Goal: Information Seeking & Learning: Learn about a topic

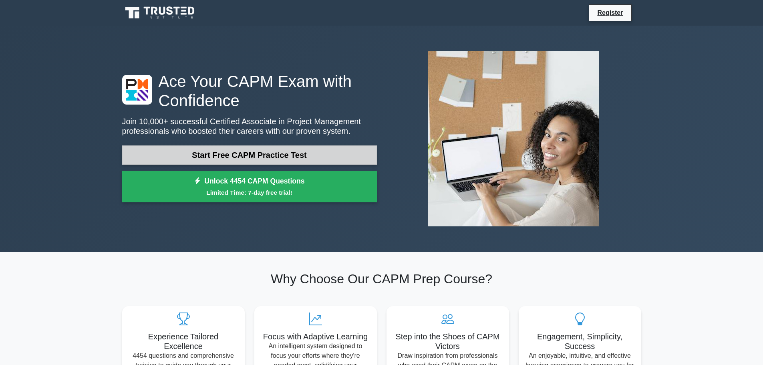
click at [279, 156] on link "Start Free CAPM Practice Test" at bounding box center [249, 154] width 255 height 19
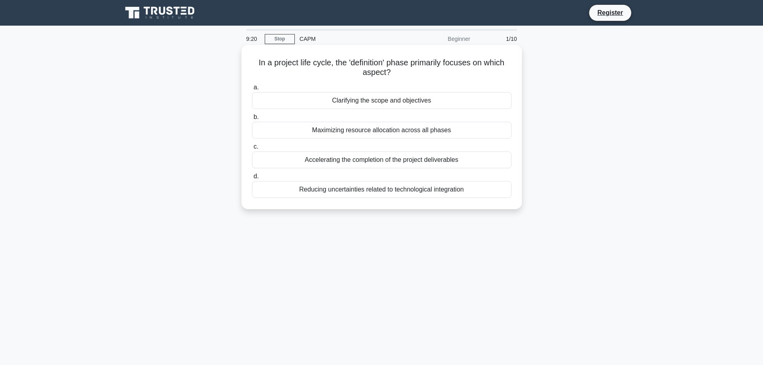
click at [407, 99] on div "Clarifying the scope and objectives" at bounding box center [382, 100] width 260 height 17
click at [252, 90] on input "a. Clarifying the scope and objectives" at bounding box center [252, 87] width 0 height 5
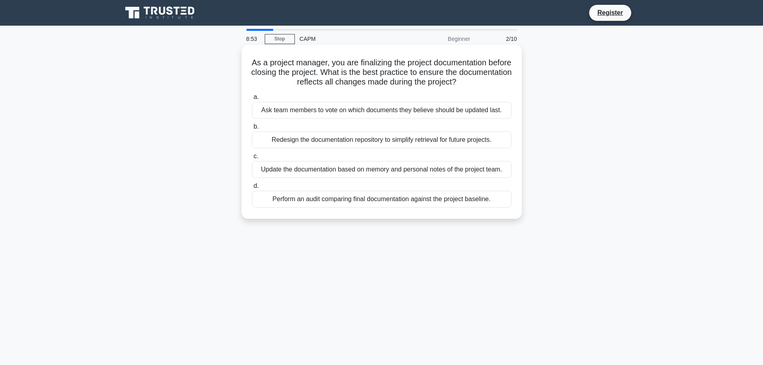
click at [385, 200] on div "Perform an audit comparing final documentation against the project baseline." at bounding box center [382, 199] width 260 height 17
click at [252, 189] on input "d. Perform an audit comparing final documentation against the project baseline." at bounding box center [252, 185] width 0 height 5
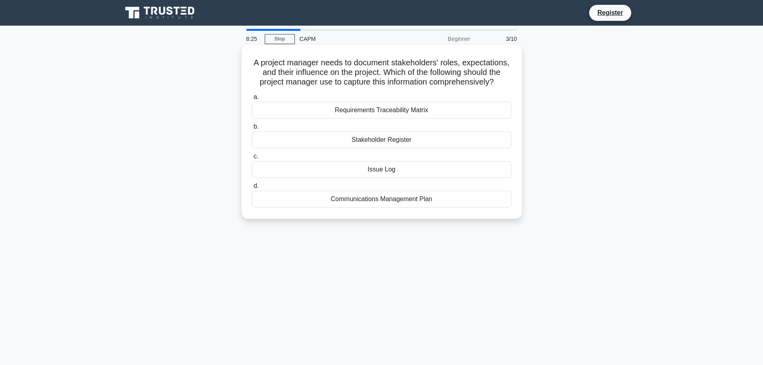
click at [409, 148] on div "Stakeholder Register" at bounding box center [382, 139] width 260 height 17
click at [252, 129] on input "b. Stakeholder Register" at bounding box center [252, 126] width 0 height 5
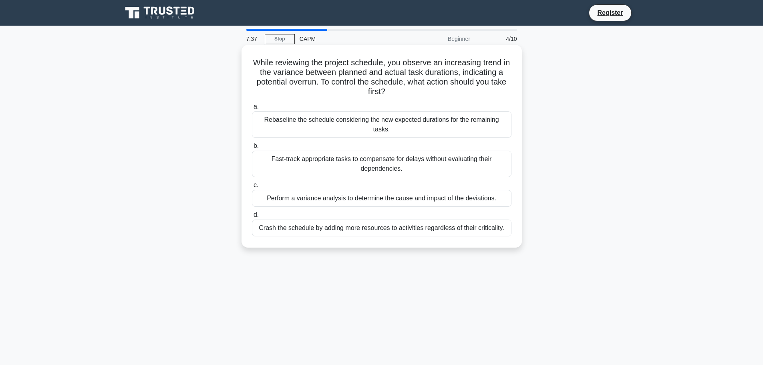
click at [403, 190] on div "Perform a variance analysis to determine the cause and impact of the deviations." at bounding box center [382, 198] width 260 height 17
click at [252, 188] on input "c. Perform a variance analysis to determine the cause and impact of the deviati…" at bounding box center [252, 185] width 0 height 5
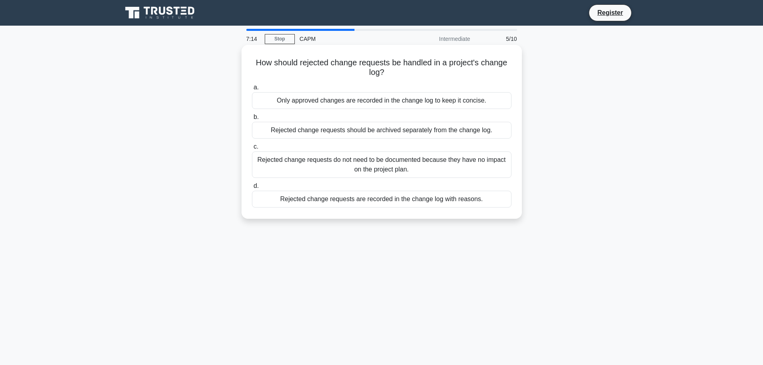
click at [407, 199] on div "Rejected change requests are recorded in the change log with reasons." at bounding box center [382, 199] width 260 height 17
click at [252, 189] on input "d. Rejected change requests are recorded in the change log with reasons." at bounding box center [252, 185] width 0 height 5
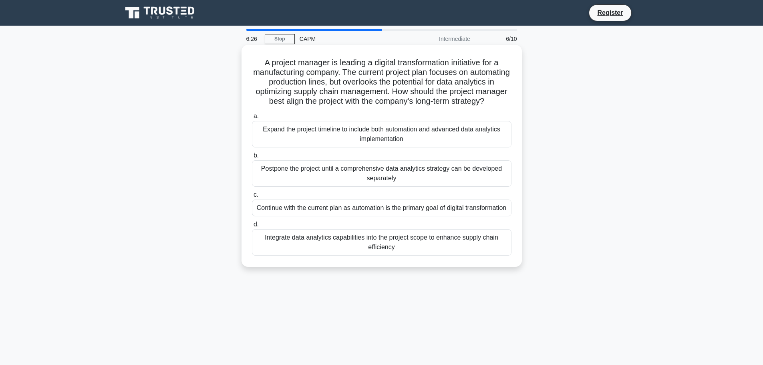
click at [433, 256] on div "Integrate data analytics capabilities into the project scope to enhance supply …" at bounding box center [382, 242] width 260 height 26
click at [252, 227] on input "d. Integrate data analytics capabilities into the project scope to enhance supp…" at bounding box center [252, 224] width 0 height 5
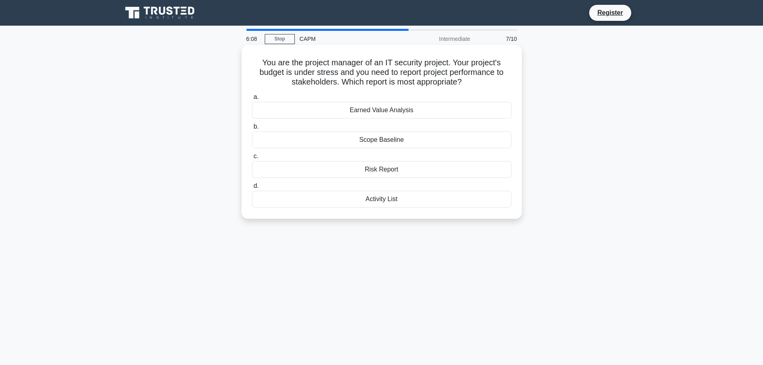
click at [371, 112] on div "Earned Value Analysis" at bounding box center [382, 110] width 260 height 17
click at [252, 100] on input "a. Earned Value Analysis" at bounding box center [252, 97] width 0 height 5
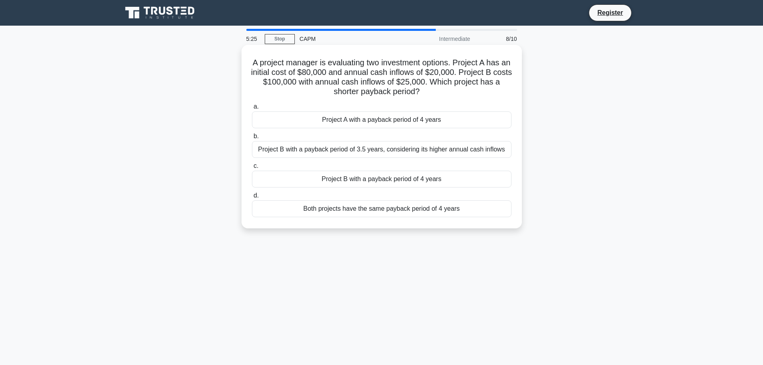
click at [418, 212] on div "Both projects have the same payback period of 4 years" at bounding box center [382, 208] width 260 height 17
click at [252, 198] on input "d. Both projects have the same payback period of 4 years" at bounding box center [252, 195] width 0 height 5
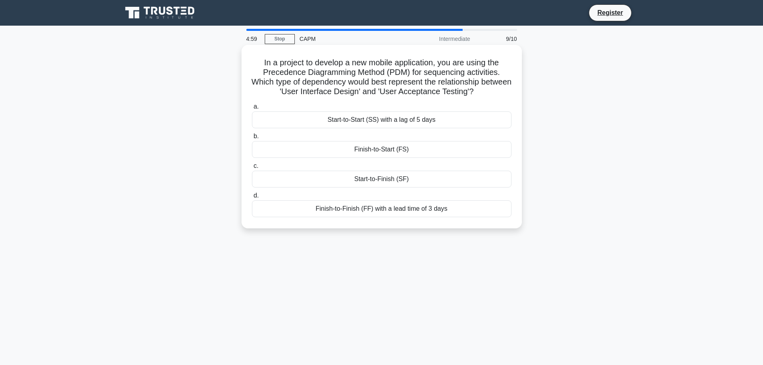
click at [403, 180] on div "Start-to-Finish (SF)" at bounding box center [382, 179] width 260 height 17
click at [252, 169] on input "c. Start-to-Finish (SF)" at bounding box center [252, 165] width 0 height 5
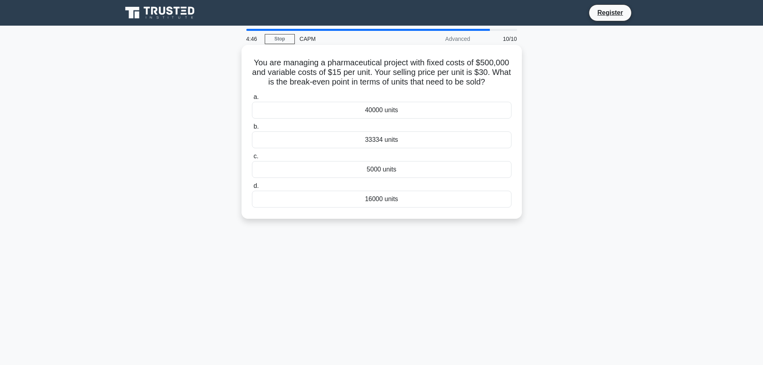
click at [416, 147] on div "33334 units" at bounding box center [382, 139] width 260 height 17
click at [252, 129] on input "b. 33334 units" at bounding box center [252, 126] width 0 height 5
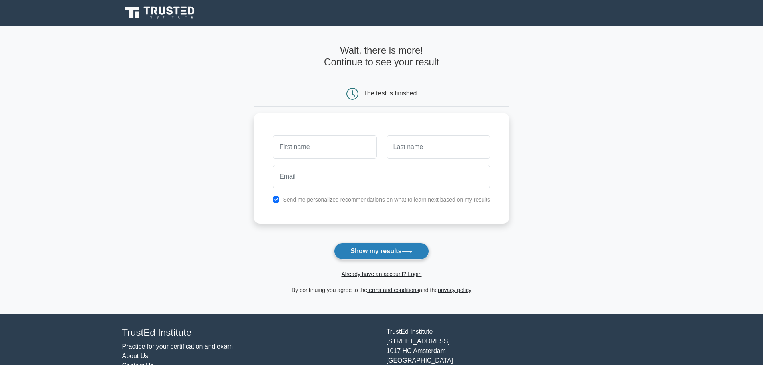
click at [398, 252] on button "Show my results" at bounding box center [381, 251] width 95 height 17
click at [528, 270] on main "Wait, there is more! Continue to see your result The test is finished and the" at bounding box center [381, 170] width 763 height 288
click at [276, 198] on input "checkbox" at bounding box center [276, 197] width 6 height 6
checkbox input "false"
click at [333, 145] on input "text" at bounding box center [325, 144] width 104 height 23
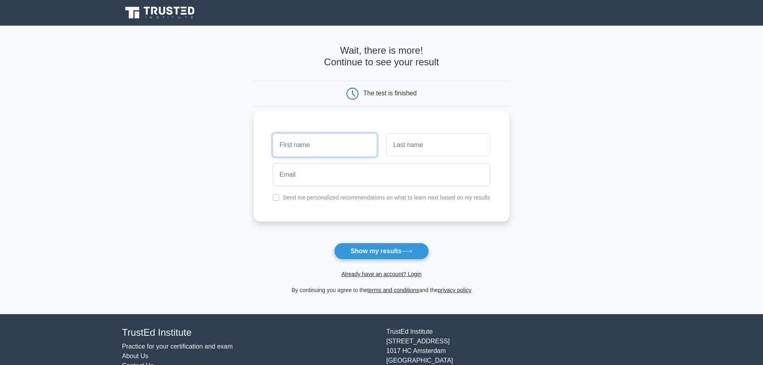
type input "[PERSON_NAME]"
click at [444, 150] on input "text" at bounding box center [439, 144] width 104 height 23
click at [267, 172] on div "Axel Send me personalized recommendations on what to learn next based on my res…" at bounding box center [382, 166] width 256 height 111
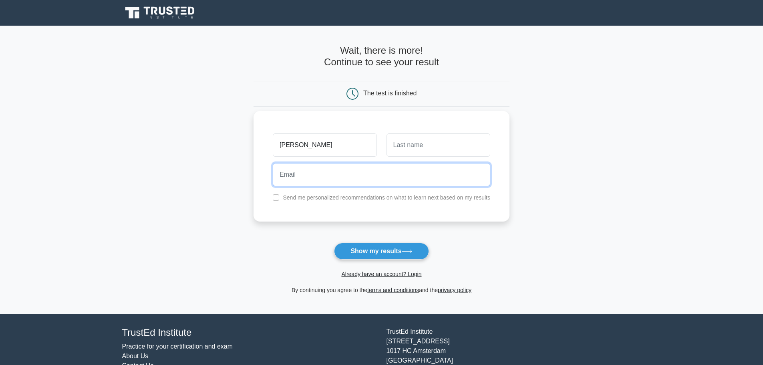
click at [293, 178] on input "email" at bounding box center [382, 174] width 218 height 23
type input "axel.emc@gmail.com"
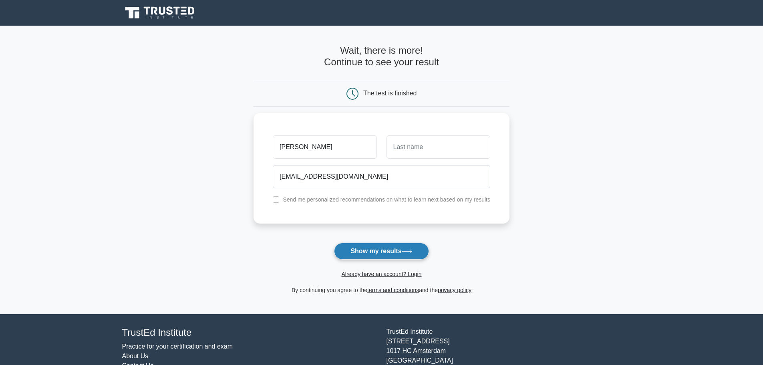
click at [349, 252] on button "Show my results" at bounding box center [381, 251] width 95 height 17
type input "M"
click at [399, 251] on button "Show my results" at bounding box center [381, 251] width 95 height 17
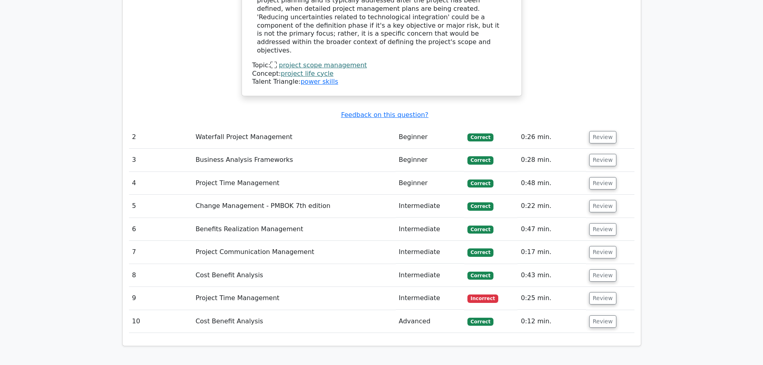
scroll to position [1042, 0]
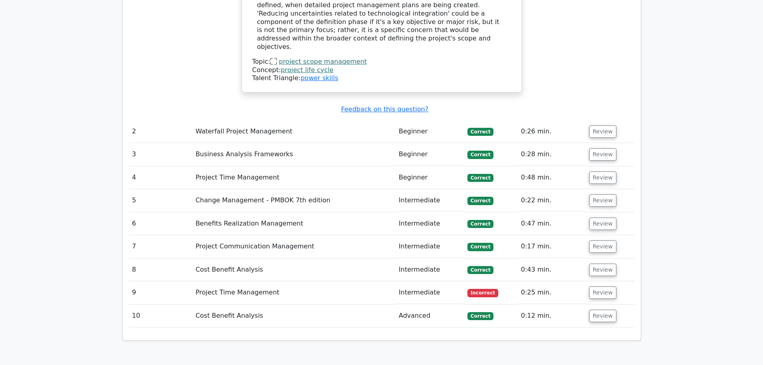
click at [262, 281] on td "Project Time Management" at bounding box center [293, 292] width 203 height 23
click at [493, 289] on span "Incorrect" at bounding box center [483, 293] width 31 height 8
click at [589, 286] on button "Review" at bounding box center [602, 292] width 27 height 12
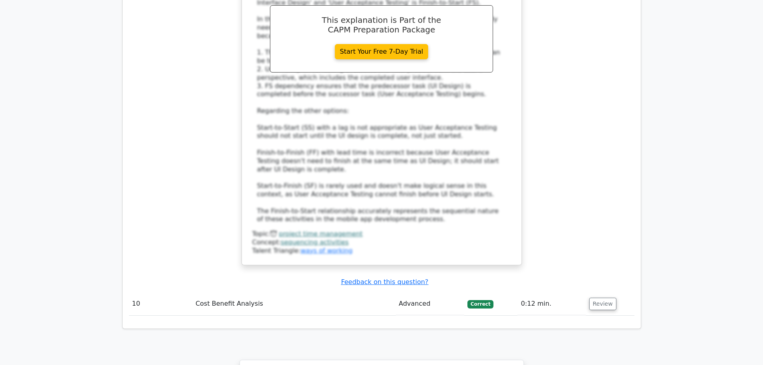
scroll to position [1563, 0]
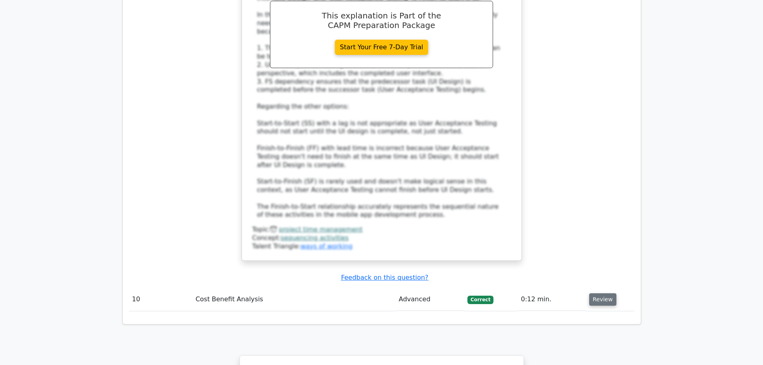
click at [600, 293] on button "Review" at bounding box center [602, 299] width 27 height 12
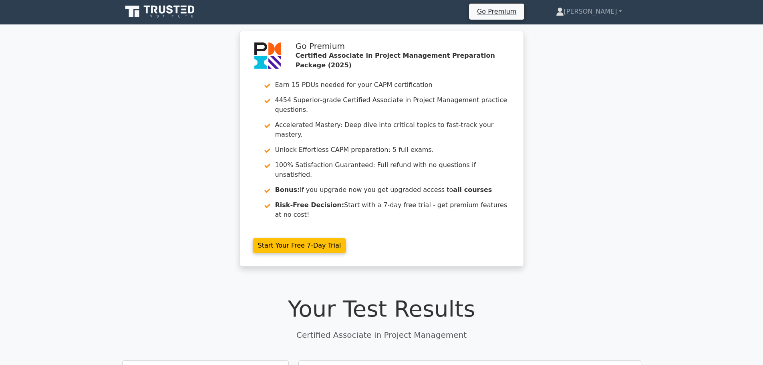
scroll to position [0, 0]
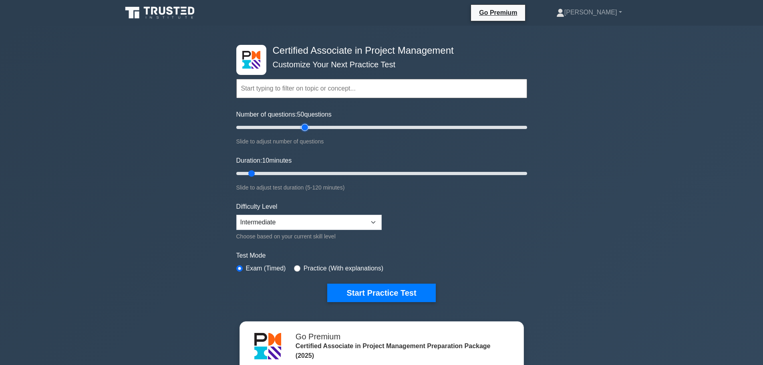
drag, startPoint x: 245, startPoint y: 126, endPoint x: 307, endPoint y: 137, distance: 62.8
type input "50"
click at [307, 132] on input "Number of questions: 50 questions" at bounding box center [381, 128] width 291 height 10
drag, startPoint x: 256, startPoint y: 175, endPoint x: 322, endPoint y: 175, distance: 65.3
type input "40"
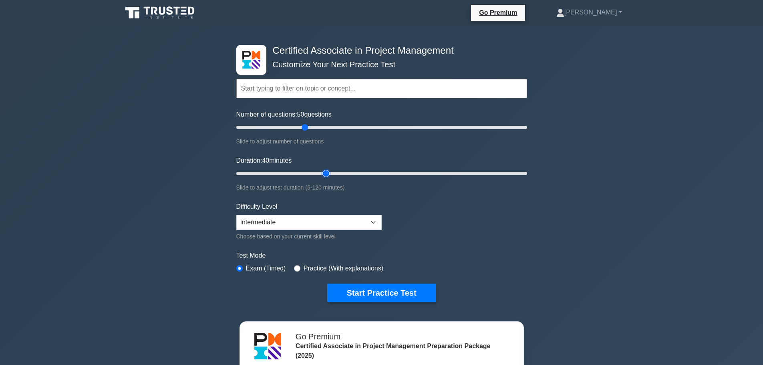
click at [322, 175] on input "Duration: 40 minutes" at bounding box center [381, 174] width 291 height 10
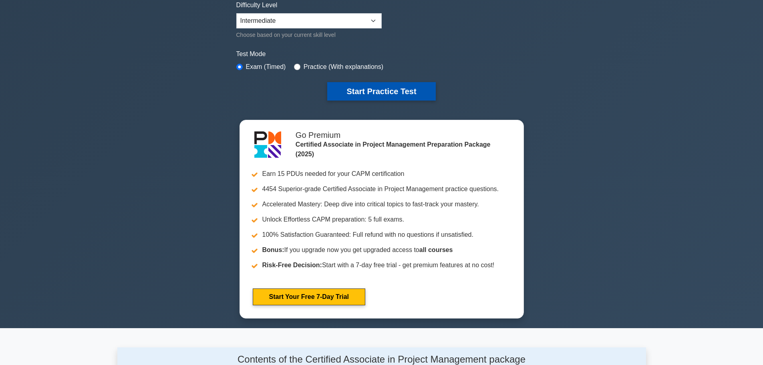
scroll to position [200, 0]
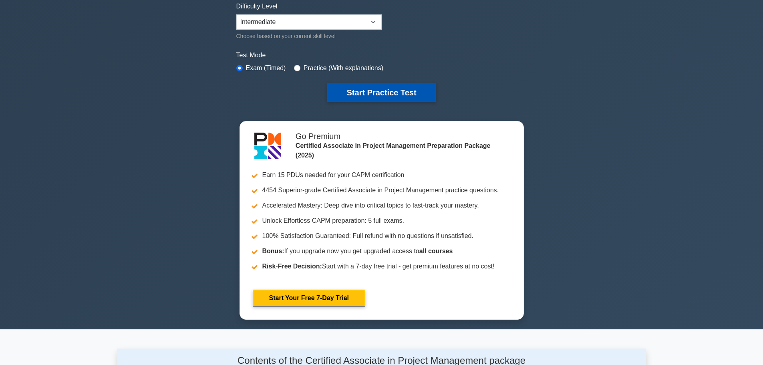
click at [391, 93] on button "Start Practice Test" at bounding box center [381, 92] width 108 height 18
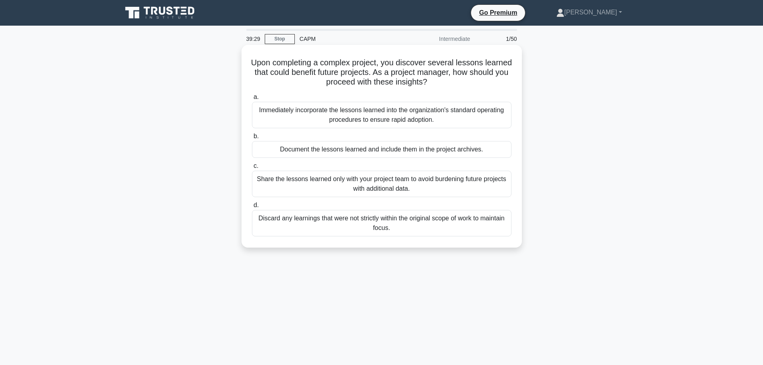
click at [328, 151] on div "Document the lessons learned and include them in the project archives." at bounding box center [382, 149] width 260 height 17
click at [252, 139] on input "b. Document the lessons learned and include them in the project archives." at bounding box center [252, 136] width 0 height 5
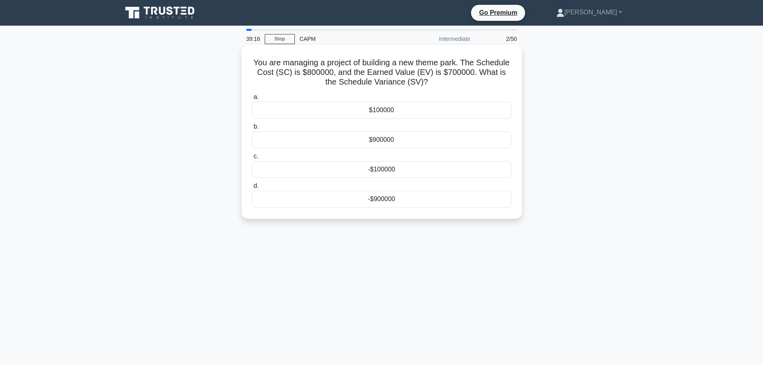
click at [382, 109] on div "$100000" at bounding box center [382, 110] width 260 height 17
click at [252, 100] on input "a. $100000" at bounding box center [252, 97] width 0 height 5
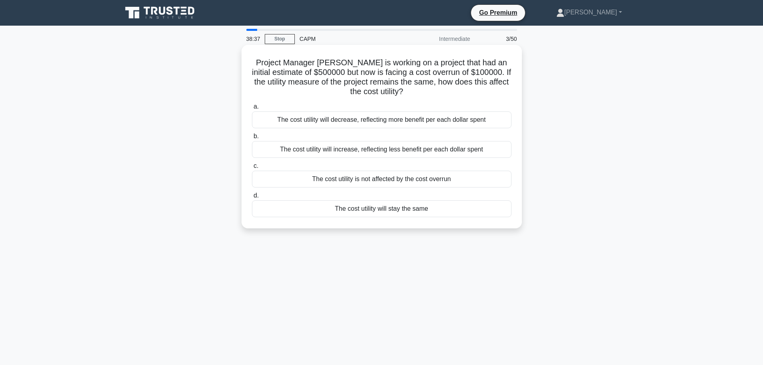
click at [453, 148] on div "The cost utility will increase, reflecting less benefit per each dollar spent" at bounding box center [382, 149] width 260 height 17
click at [252, 139] on input "b. The cost utility will increase, reflecting less benefit per each dollar spent" at bounding box center [252, 136] width 0 height 5
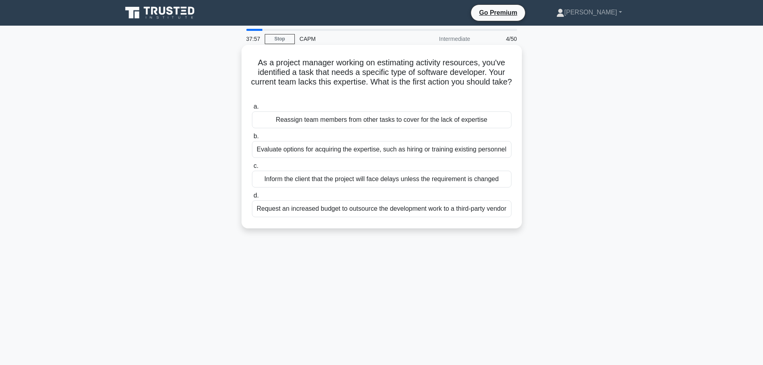
click at [391, 155] on div "Evaluate options for acquiring the expertise, such as hiring or training existi…" at bounding box center [382, 149] width 260 height 17
click at [252, 139] on input "b. Evaluate options for acquiring the expertise, such as hiring or training exi…" at bounding box center [252, 136] width 0 height 5
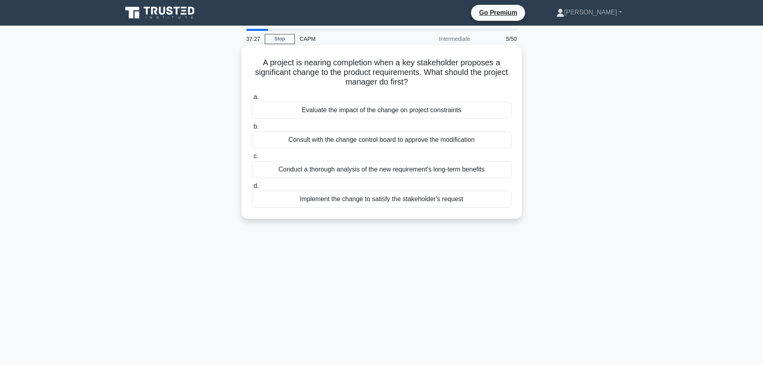
click at [376, 117] on div "Evaluate the impact of the change on project constraints" at bounding box center [382, 110] width 260 height 17
click at [252, 100] on input "a. Evaluate the impact of the change on project constraints" at bounding box center [252, 97] width 0 height 5
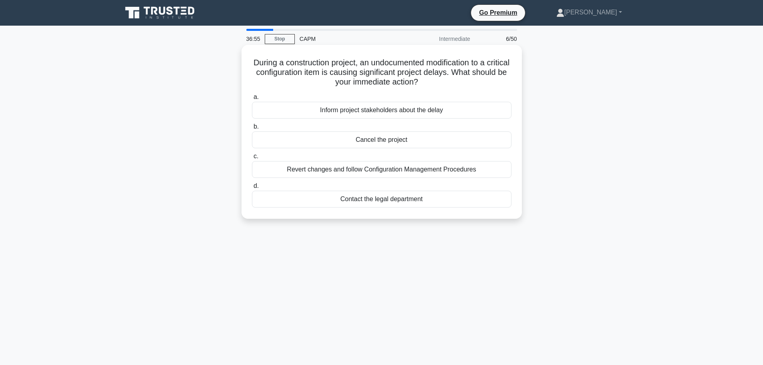
click at [395, 112] on div "Inform project stakeholders about the delay" at bounding box center [382, 110] width 260 height 17
click at [252, 100] on input "a. Inform project stakeholders about the delay" at bounding box center [252, 97] width 0 height 5
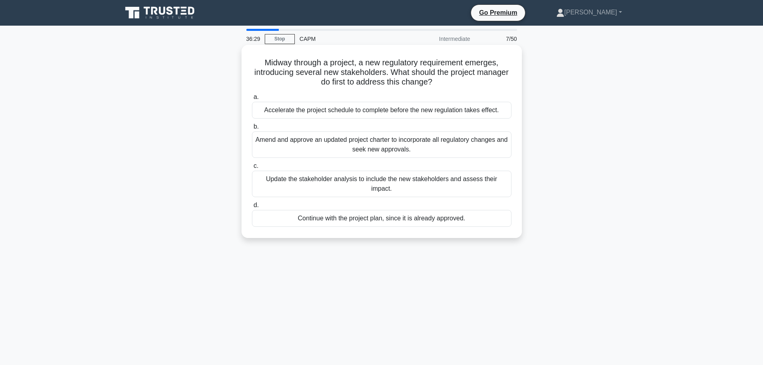
click at [471, 177] on div "Update the stakeholder analysis to include the new stakeholders and assess thei…" at bounding box center [382, 184] width 260 height 26
click at [252, 169] on input "c. Update the stakeholder analysis to include the new stakeholders and assess t…" at bounding box center [252, 165] width 0 height 5
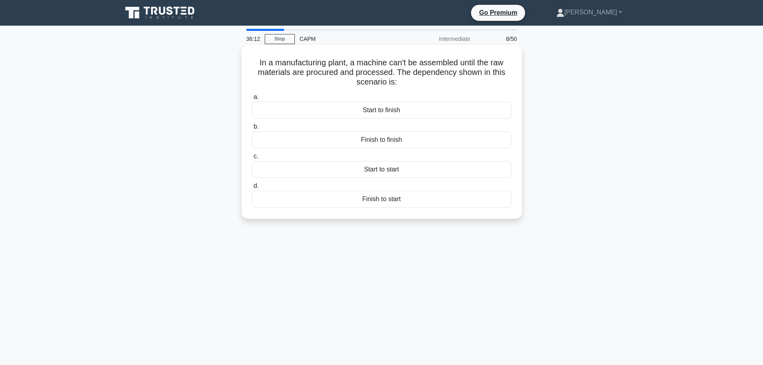
click at [386, 201] on div "Finish to start" at bounding box center [382, 199] width 260 height 17
click at [252, 189] on input "d. Finish to start" at bounding box center [252, 185] width 0 height 5
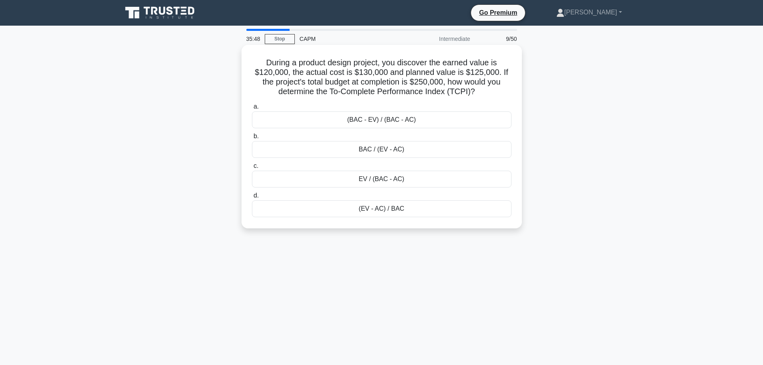
click at [424, 118] on div "(BAC - EV) / (BAC - AC)" at bounding box center [382, 119] width 260 height 17
click at [252, 109] on input "a. (BAC - EV) / (BAC - AC)" at bounding box center [252, 106] width 0 height 5
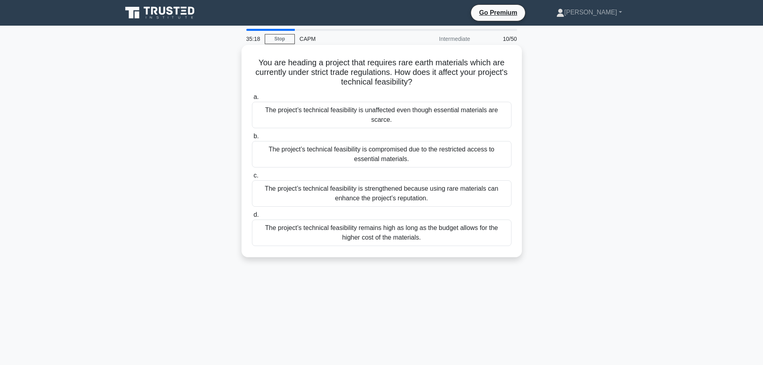
click at [399, 147] on div "The project’s technical feasibility is compromised due to the restricted access…" at bounding box center [382, 154] width 260 height 26
click at [252, 139] on input "b. The project’s technical feasibility is compromised due to the restricted acc…" at bounding box center [252, 136] width 0 height 5
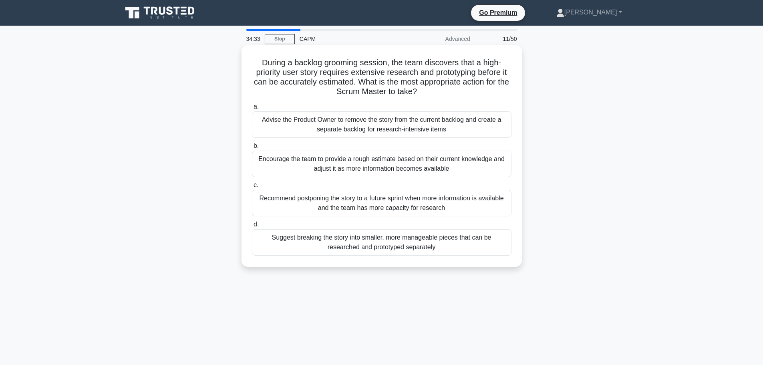
click at [360, 248] on div "Suggest breaking the story into smaller, more manageable pieces that can be res…" at bounding box center [382, 242] width 260 height 26
click at [252, 227] on input "d. Suggest breaking the story into smaller, more manageable pieces that can be …" at bounding box center [252, 224] width 0 height 5
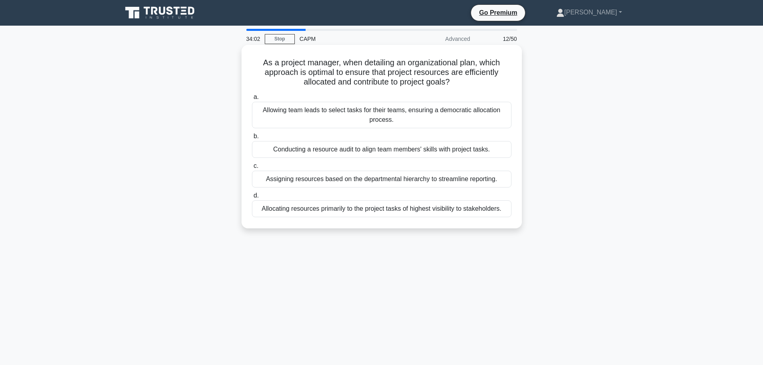
click at [347, 155] on div "Conducting a resource audit to align team members' skills with project tasks." at bounding box center [382, 149] width 260 height 17
click at [252, 139] on input "b. Conducting a resource audit to align team members' skills with project tasks." at bounding box center [252, 136] width 0 height 5
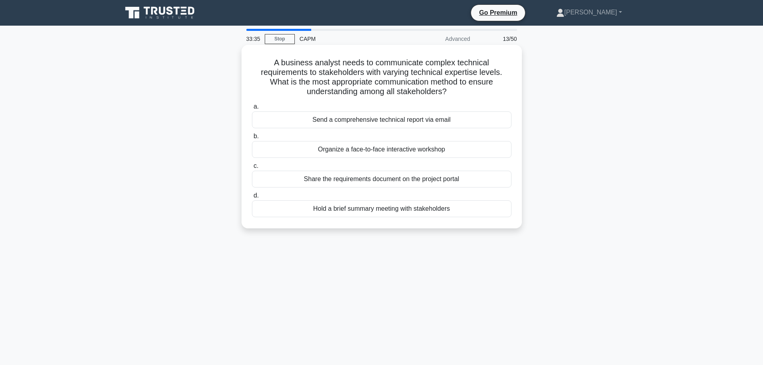
click at [435, 153] on div "Organize a face-to-face interactive workshop" at bounding box center [382, 149] width 260 height 17
click at [252, 139] on input "b. Organize a face-to-face interactive workshop" at bounding box center [252, 136] width 0 height 5
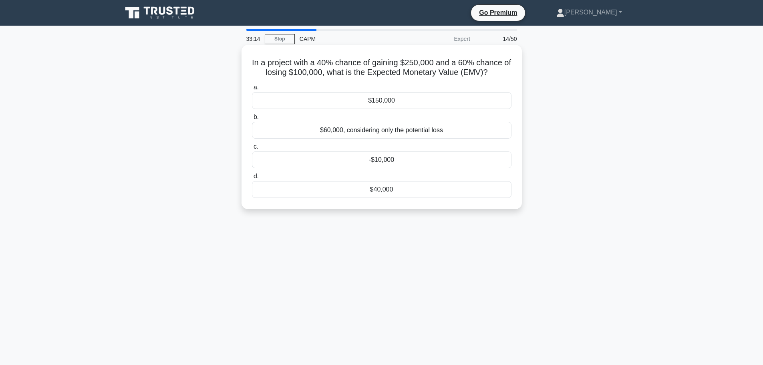
click at [397, 106] on div "$150,000" at bounding box center [382, 100] width 260 height 17
click at [252, 90] on input "a. $150,000" at bounding box center [252, 87] width 0 height 5
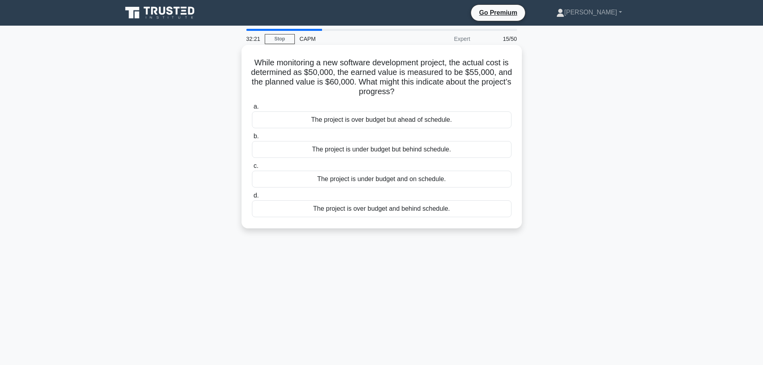
click at [400, 183] on div "The project is under budget and on schedule." at bounding box center [382, 179] width 260 height 17
click at [252, 169] on input "c. The project is under budget and on schedule." at bounding box center [252, 165] width 0 height 5
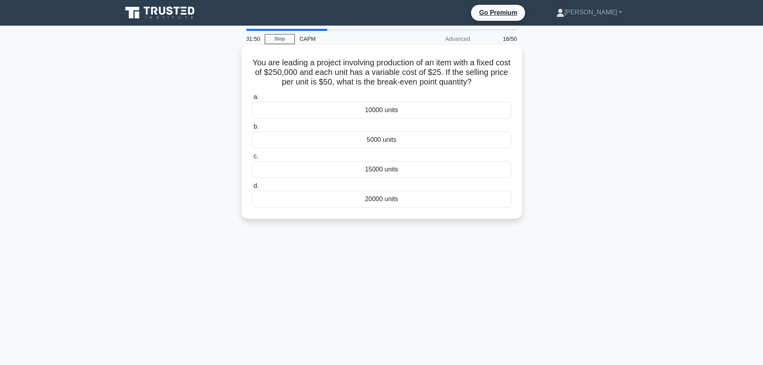
click at [397, 200] on div "20000 units" at bounding box center [382, 199] width 260 height 17
click at [252, 189] on input "d. 20000 units" at bounding box center [252, 185] width 0 height 5
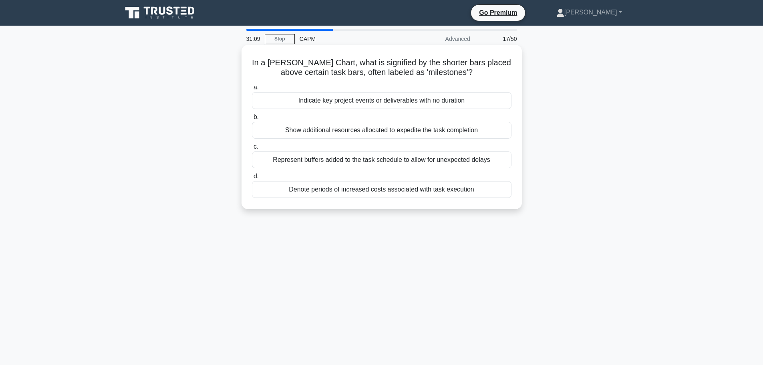
click at [411, 102] on div "Indicate key project events or deliverables with no duration" at bounding box center [382, 100] width 260 height 17
click at [252, 90] on input "a. Indicate key project events or deliverables with no duration" at bounding box center [252, 87] width 0 height 5
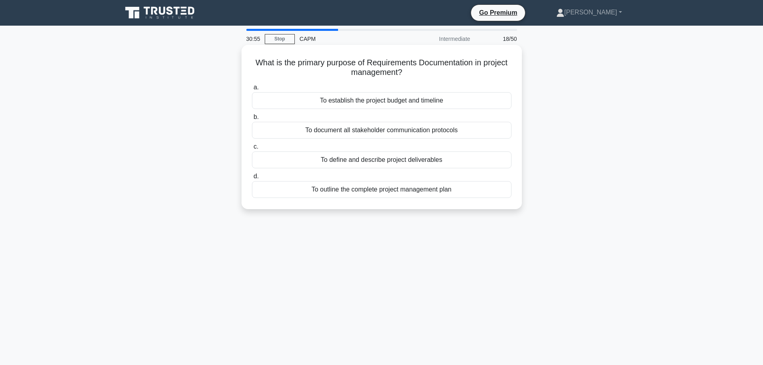
click at [399, 198] on div "To outline the complete project management plan" at bounding box center [382, 189] width 260 height 17
click at [252, 179] on input "d. To outline the complete project management plan" at bounding box center [252, 176] width 0 height 5
click at [402, 106] on div "To establish the cost baseline by summing individual activity costs." at bounding box center [382, 100] width 260 height 17
click at [252, 90] on input "a. To establish the cost baseline by summing individual activity costs." at bounding box center [252, 87] width 0 height 5
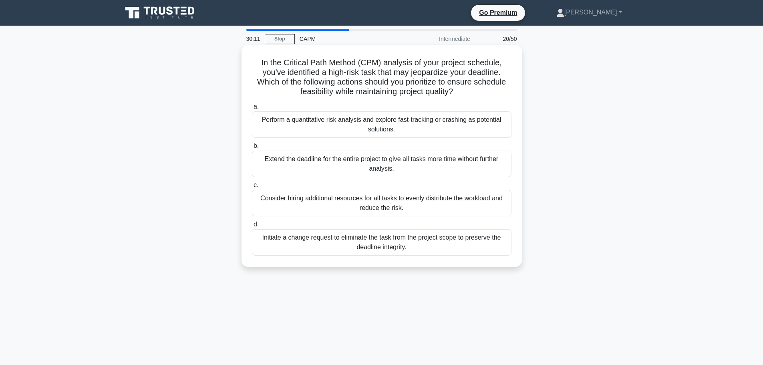
click at [429, 123] on div "Perform a quantitative risk analysis and explore fast-tracking or crashing as p…" at bounding box center [382, 124] width 260 height 26
click at [252, 109] on input "a. Perform a quantitative risk analysis and explore fast-tracking or crashing a…" at bounding box center [252, 106] width 0 height 5
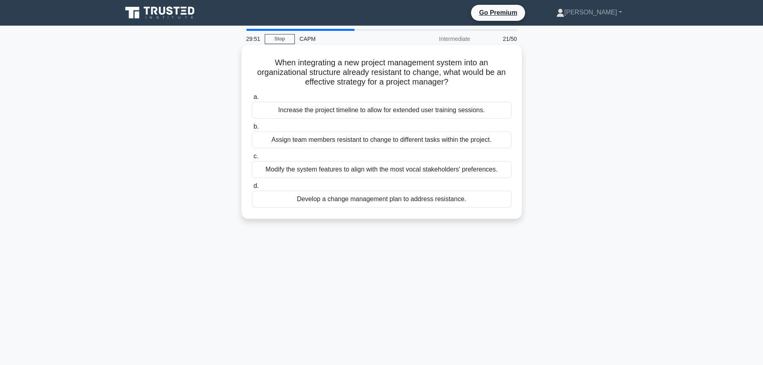
click at [423, 198] on div "Develop a change management plan to address resistance." at bounding box center [382, 199] width 260 height 17
click at [252, 189] on input "d. Develop a change management plan to address resistance." at bounding box center [252, 185] width 0 height 5
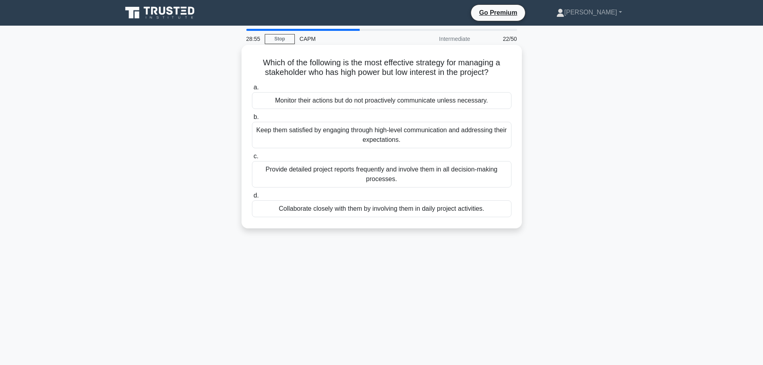
click at [396, 183] on div "Provide detailed project reports frequently and involve them in all decision-ma…" at bounding box center [382, 174] width 260 height 26
click at [252, 159] on input "c. Provide detailed project reports frequently and involve them in all decision…" at bounding box center [252, 156] width 0 height 5
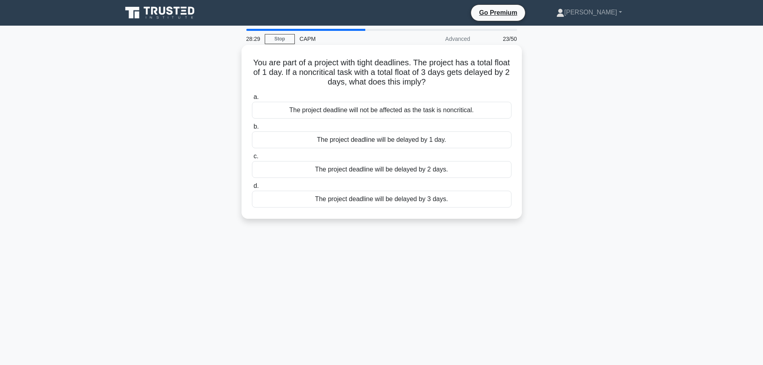
click at [372, 114] on div "The project deadline will not be affected as the task is noncritical." at bounding box center [382, 110] width 260 height 17
click at [252, 100] on input "a. The project deadline will not be affected as the task is noncritical." at bounding box center [252, 97] width 0 height 5
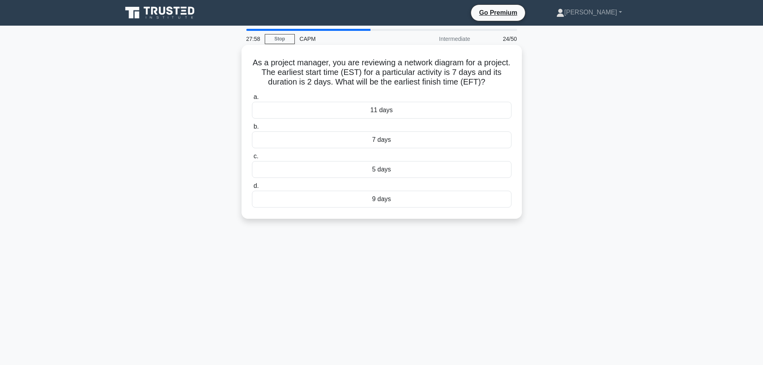
click at [381, 205] on div "9 days" at bounding box center [382, 199] width 260 height 17
click at [252, 189] on input "d. 9 days" at bounding box center [252, 185] width 0 height 5
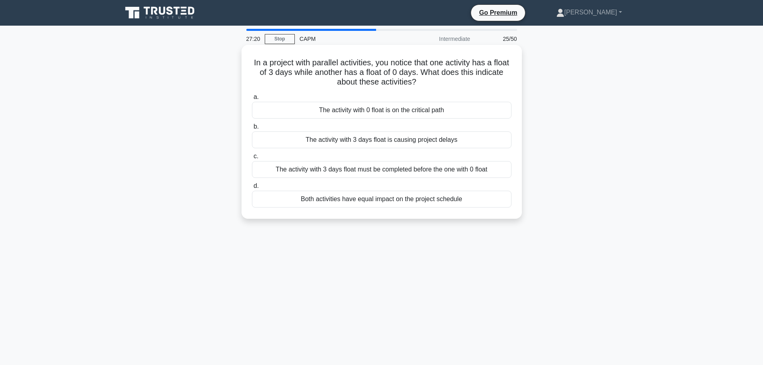
click at [421, 107] on div "The activity with 0 float is on the critical path" at bounding box center [382, 110] width 260 height 17
click at [252, 100] on input "a. The activity with 0 float is on the critical path" at bounding box center [252, 97] width 0 height 5
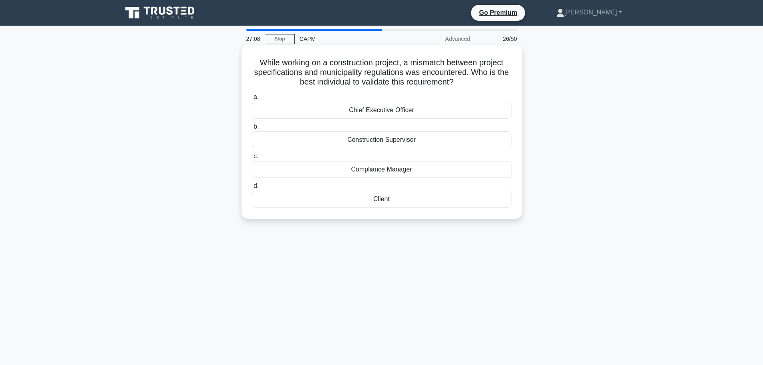
click at [428, 137] on div "Construction Supervisor" at bounding box center [382, 139] width 260 height 17
click at [252, 129] on input "b. Construction Supervisor" at bounding box center [252, 126] width 0 height 5
click at [403, 112] on div "Approved" at bounding box center [382, 110] width 260 height 17
click at [252, 100] on input "a. Approved" at bounding box center [252, 97] width 0 height 5
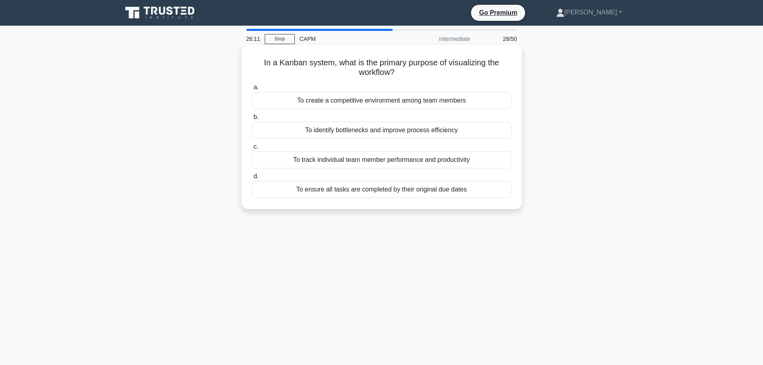
click at [435, 192] on div "To ensure all tasks are completed by their original due dates" at bounding box center [382, 189] width 260 height 17
click at [252, 179] on input "d. To ensure all tasks are completed by their original due dates" at bounding box center [252, 176] width 0 height 5
click at [413, 99] on div "To clarify what is outside the boundaries of the project work" at bounding box center [382, 100] width 260 height 17
click at [252, 90] on input "a. To clarify what is outside the boundaries of the project work" at bounding box center [252, 87] width 0 height 5
click at [447, 161] on div "The activity is on the critical path" at bounding box center [382, 159] width 260 height 17
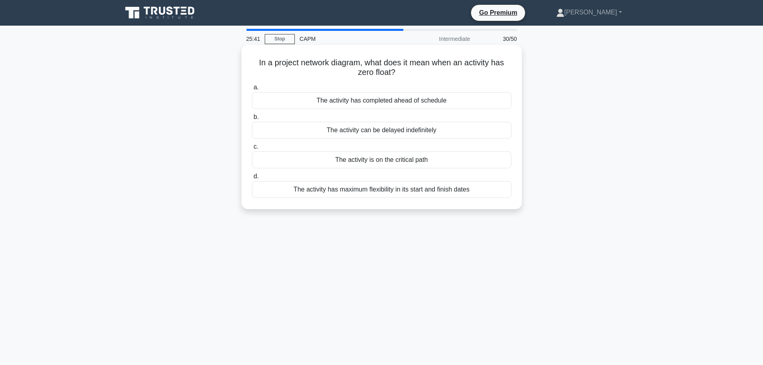
click at [252, 149] on input "c. The activity is on the critical path" at bounding box center [252, 146] width 0 height 5
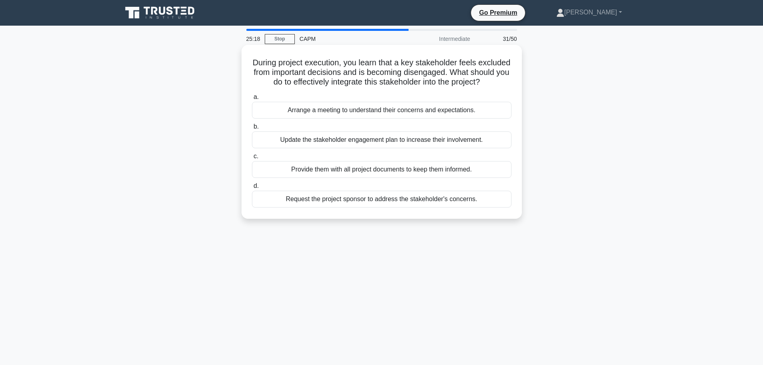
click at [427, 148] on div "Update the stakeholder engagement plan to increase their involvement." at bounding box center [382, 139] width 260 height 17
click at [252, 129] on input "b. Update the stakeholder engagement plan to increase their involvement." at bounding box center [252, 126] width 0 height 5
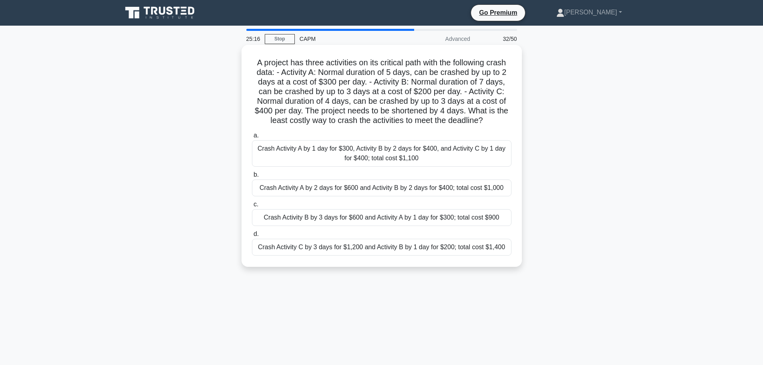
click at [408, 192] on div "Crash Activity A by 2 days for $600 and Activity B by 2 days for $400; total co…" at bounding box center [382, 187] width 260 height 17
click at [252, 177] on input "b. Crash Activity A by 2 days for $600 and Activity B by 2 days for $400; total…" at bounding box center [252, 174] width 0 height 5
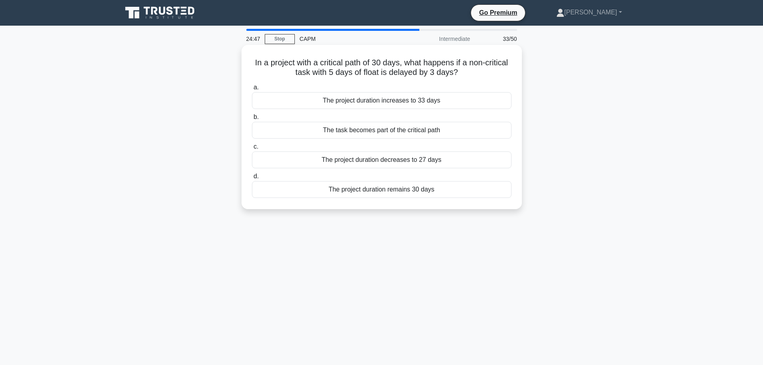
click at [419, 191] on div "The project duration remains 30 days" at bounding box center [382, 189] width 260 height 17
click at [252, 179] on input "d. The project duration remains 30 days" at bounding box center [252, 176] width 0 height 5
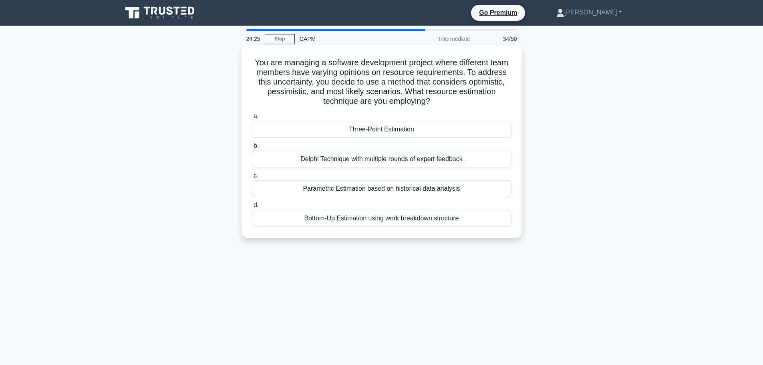
click at [408, 134] on div "Three-Point Estimation" at bounding box center [382, 129] width 260 height 17
click at [252, 119] on input "a. Three-Point Estimation" at bounding box center [252, 116] width 0 height 5
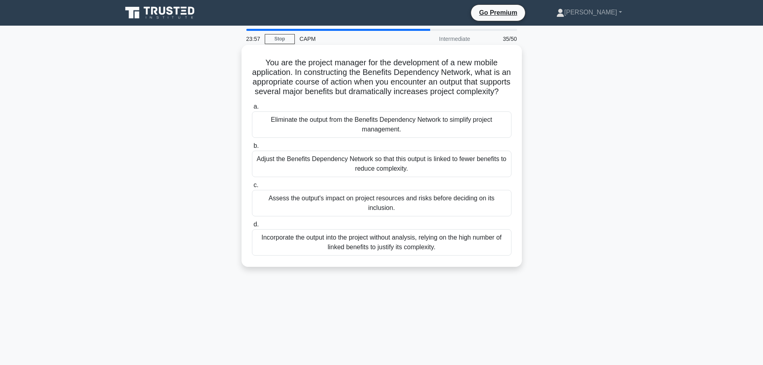
click at [443, 208] on div "Assess the output's impact on project resources and risks before deciding on it…" at bounding box center [382, 203] width 260 height 26
click at [252, 188] on input "c. Assess the output's impact on project resources and risks before deciding on…" at bounding box center [252, 185] width 0 height 5
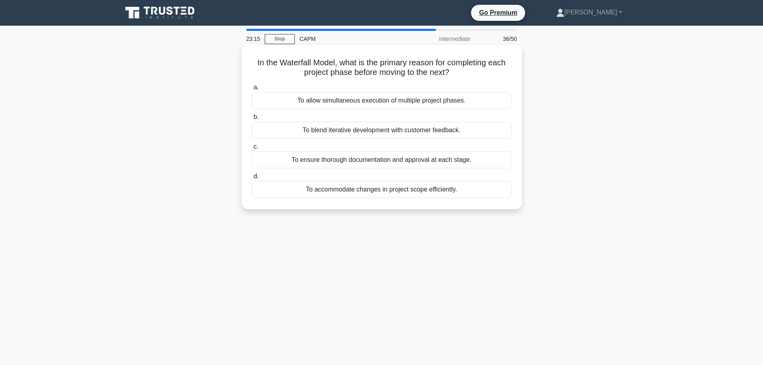
click at [485, 163] on div "To ensure thorough documentation and approval at each stage." at bounding box center [382, 159] width 260 height 17
click at [252, 149] on input "c. To ensure thorough documentation and approval at each stage." at bounding box center [252, 146] width 0 height 5
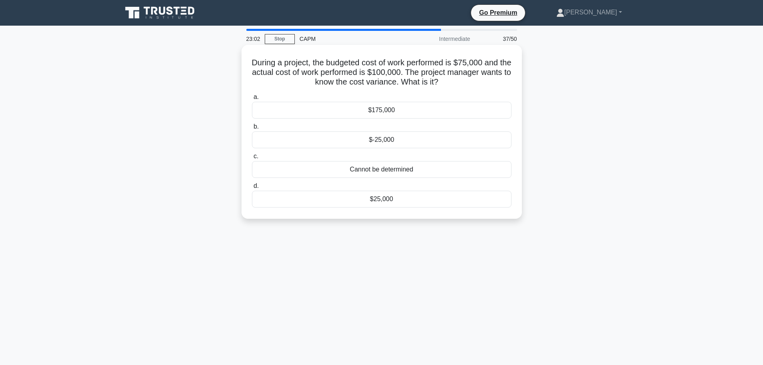
click at [396, 202] on div "$25,000" at bounding box center [382, 199] width 260 height 17
click at [252, 189] on input "d. $25,000" at bounding box center [252, 185] width 0 height 5
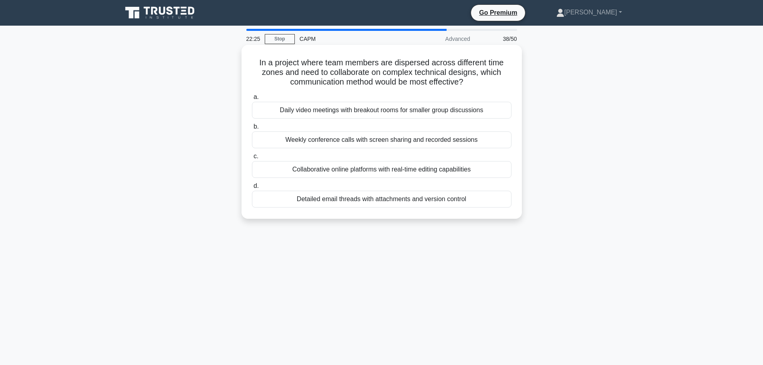
click at [471, 171] on div "Collaborative online platforms with real-time editing capabilities" at bounding box center [382, 169] width 260 height 17
click at [252, 159] on input "c. Collaborative online platforms with real-time editing capabilities" at bounding box center [252, 156] width 0 height 5
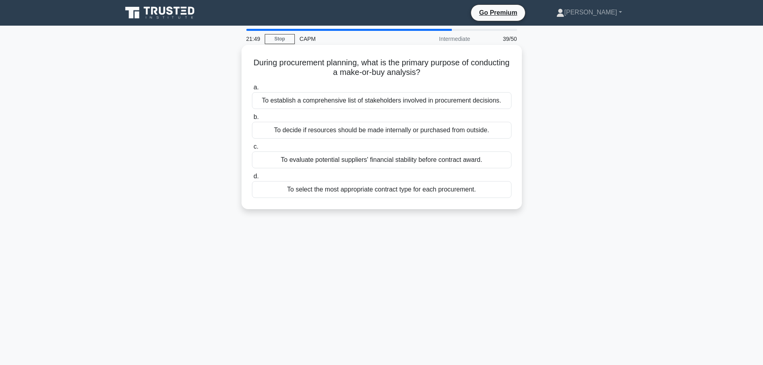
click at [381, 191] on div "To select the most appropriate contract type for each procurement." at bounding box center [382, 189] width 260 height 17
click at [252, 179] on input "d. To select the most appropriate contract type for each procurement." at bounding box center [252, 176] width 0 height 5
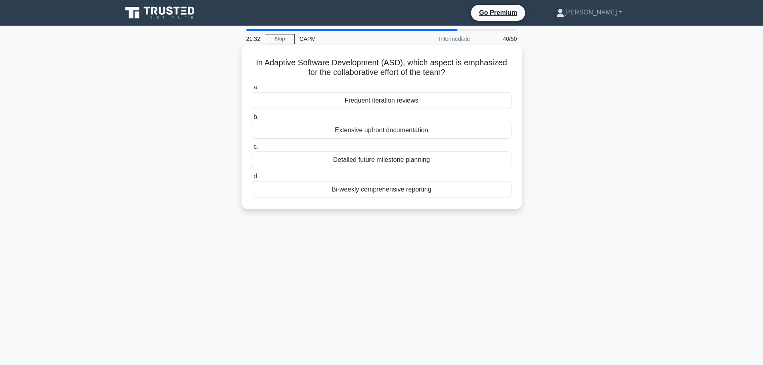
click at [398, 103] on div "Frequent iteration reviews" at bounding box center [382, 100] width 260 height 17
click at [252, 90] on input "a. Frequent iteration reviews" at bounding box center [252, 87] width 0 height 5
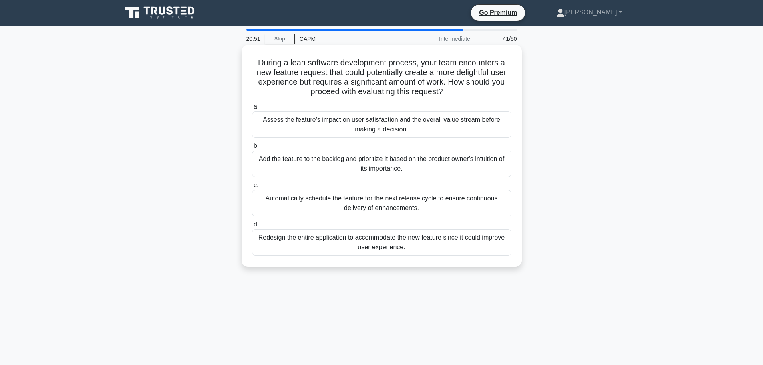
click at [453, 127] on div "Assess the feature's impact on user satisfaction and the overall value stream b…" at bounding box center [382, 124] width 260 height 26
click at [252, 109] on input "a. Assess the feature's impact on user satisfaction and the overall value strea…" at bounding box center [252, 106] width 0 height 5
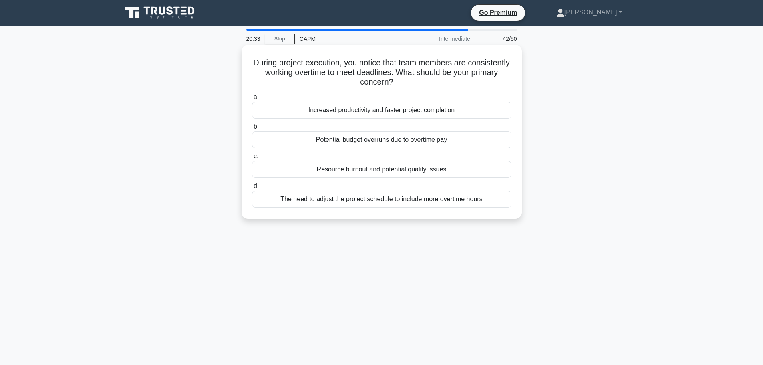
click at [460, 169] on div "Resource burnout and potential quality issues" at bounding box center [382, 169] width 260 height 17
click at [252, 159] on input "c. Resource burnout and potential quality issues" at bounding box center [252, 156] width 0 height 5
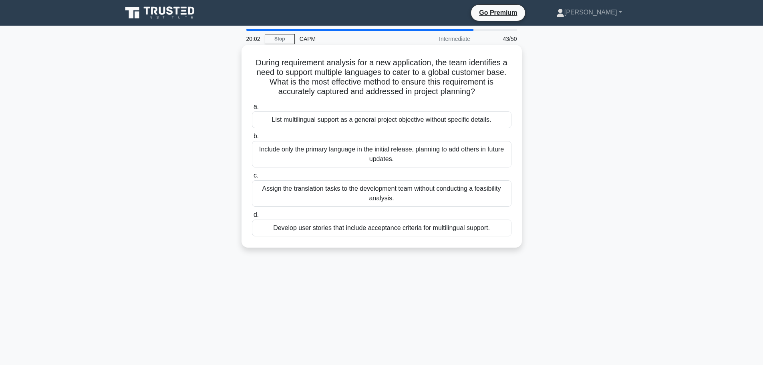
click at [397, 229] on div "Develop user stories that include acceptance criteria for multilingual support." at bounding box center [382, 228] width 260 height 17
click at [252, 218] on input "d. Develop user stories that include acceptance criteria for multilingual suppo…" at bounding box center [252, 214] width 0 height 5
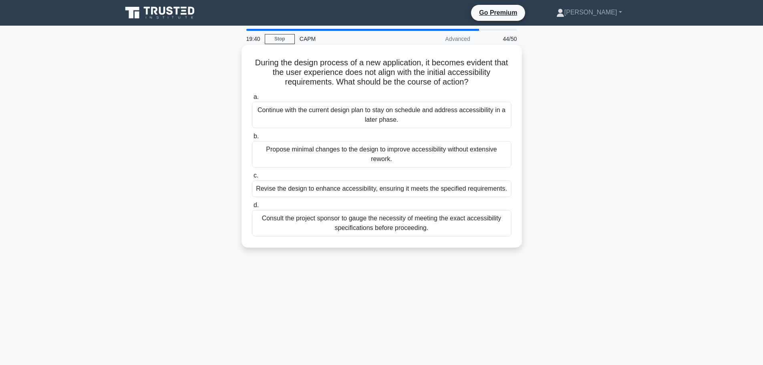
click at [454, 190] on div "Revise the design to enhance accessibility, ensuring it meets the specified req…" at bounding box center [382, 188] width 260 height 17
click at [252, 178] on input "c. Revise the design to enhance accessibility, ensuring it meets the specified …" at bounding box center [252, 175] width 0 height 5
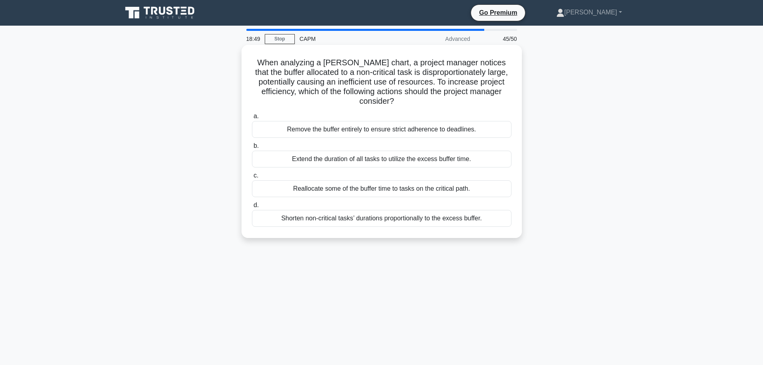
click at [387, 224] on div "Shorten non-critical tasks’ durations proportionally to the excess buffer." at bounding box center [382, 218] width 260 height 17
click at [252, 208] on input "d. Shorten non-critical tasks’ durations proportionally to the excess buffer." at bounding box center [252, 205] width 0 height 5
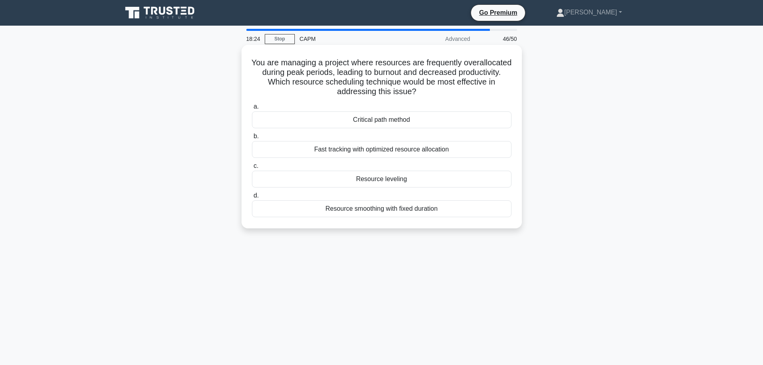
click at [389, 153] on div "Fast tracking with optimized resource allocation" at bounding box center [382, 149] width 260 height 17
click at [252, 139] on input "b. Fast tracking with optimized resource allocation" at bounding box center [252, 136] width 0 height 5
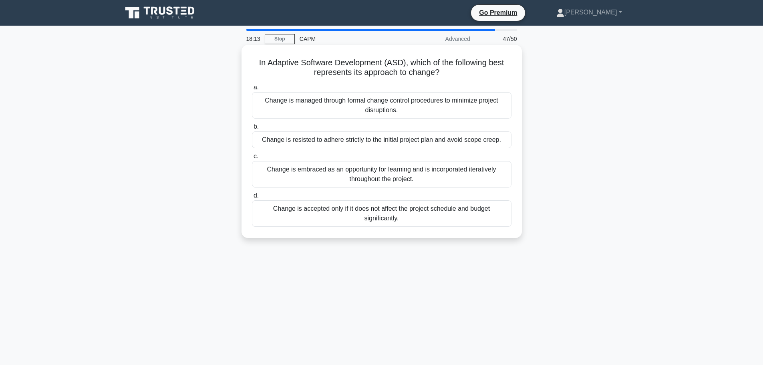
click at [404, 171] on div "Change is embraced as an opportunity for learning and is incorporated iterative…" at bounding box center [382, 174] width 260 height 26
click at [252, 159] on input "c. Change is embraced as an opportunity for learning and is incorporated iterat…" at bounding box center [252, 156] width 0 height 5
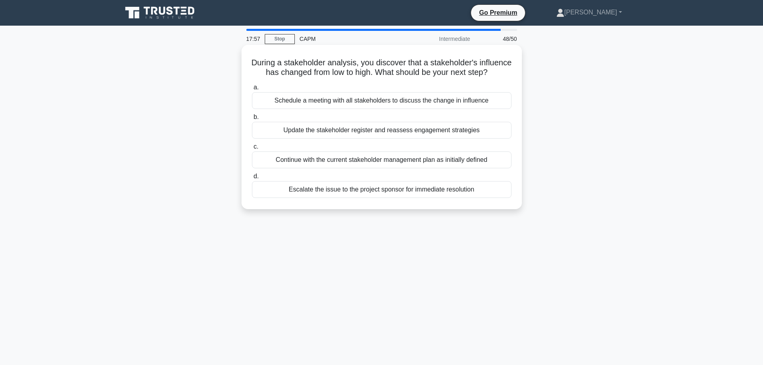
click at [373, 139] on div "Update the stakeholder register and reassess engagement strategies" at bounding box center [382, 130] width 260 height 17
click at [252, 120] on input "b. Update the stakeholder register and reassess engagement strategies" at bounding box center [252, 117] width 0 height 5
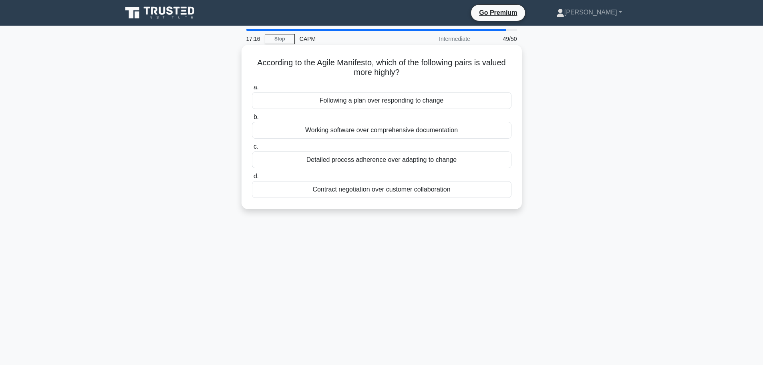
click at [412, 164] on div "Detailed process adherence over adapting to change" at bounding box center [382, 159] width 260 height 17
click at [252, 149] on input "c. Detailed process adherence over adapting to change" at bounding box center [252, 146] width 0 height 5
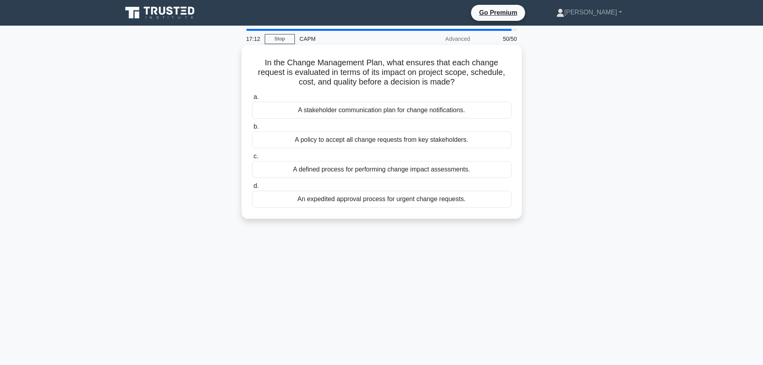
drag, startPoint x: 399, startPoint y: 125, endPoint x: 394, endPoint y: 126, distance: 4.5
click at [399, 125] on label "b. A policy to accept all change requests from key stakeholders." at bounding box center [382, 135] width 260 height 26
click at [252, 125] on input "b. A policy to accept all change requests from key stakeholders." at bounding box center [252, 126] width 0 height 5
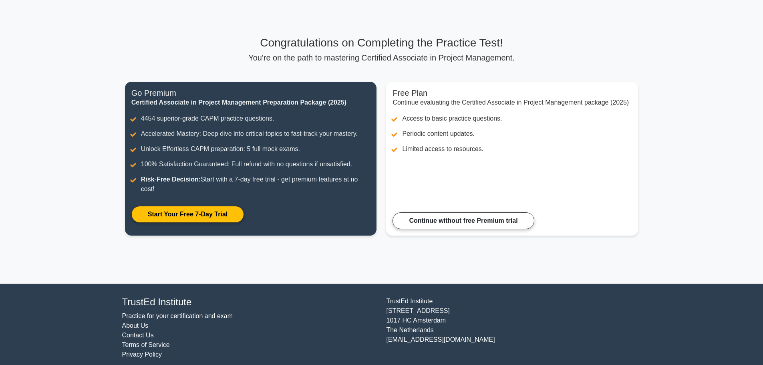
scroll to position [35, 0]
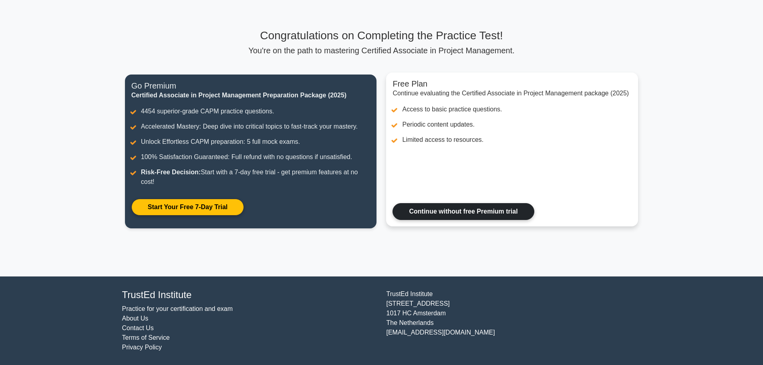
click at [470, 218] on link "Continue without free Premium trial" at bounding box center [463, 211] width 141 height 17
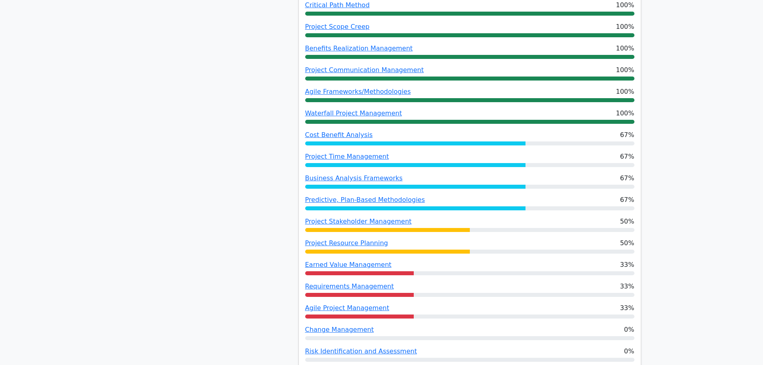
scroll to position [561, 0]
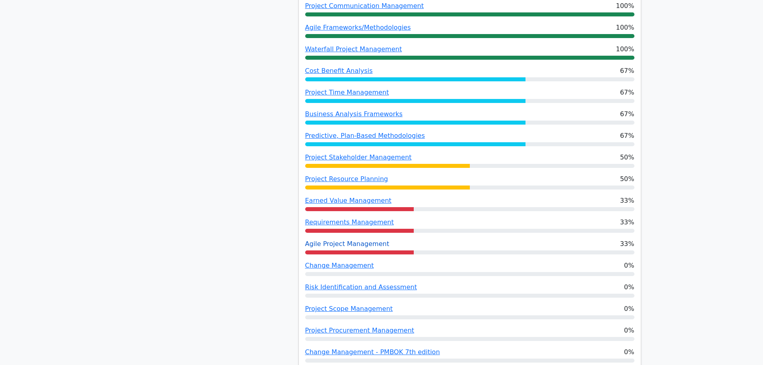
click at [361, 240] on link "Agile Project Management" at bounding box center [347, 244] width 84 height 8
